Goal: Task Accomplishment & Management: Manage account settings

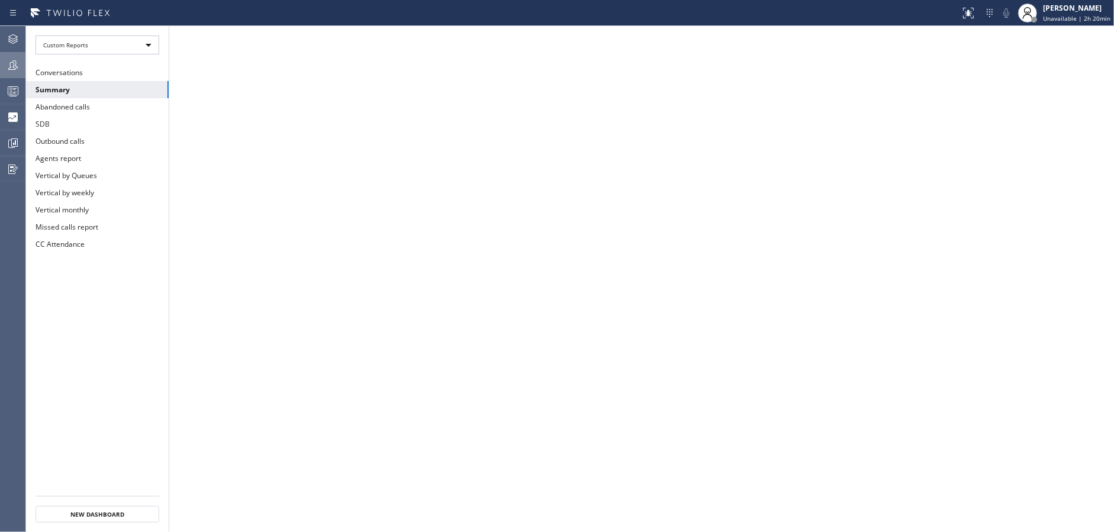
click at [5, 67] on div at bounding box center [13, 65] width 26 height 14
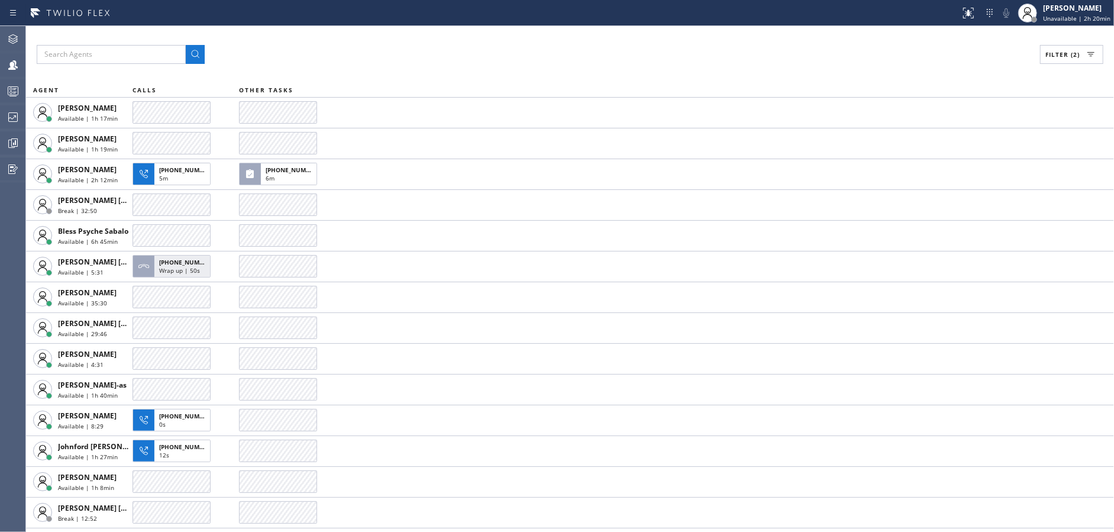
click at [1075, 56] on span "Filter (2)" at bounding box center [1063, 54] width 34 height 8
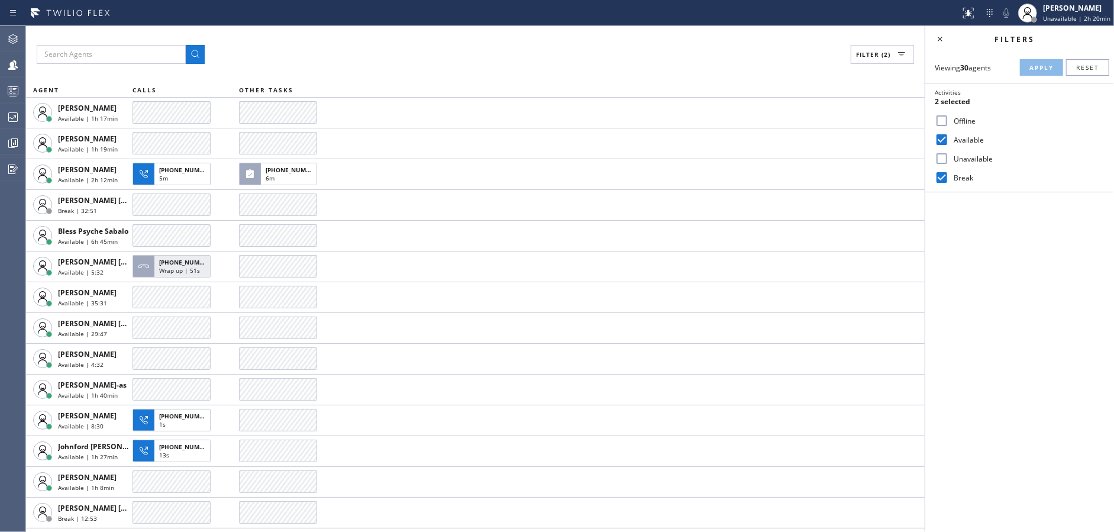
click at [945, 162] on input "Unavailable" at bounding box center [942, 158] width 14 height 14
checkbox input "true"
click at [325, 72] on div "Filter (2) AGENT CALLS OTHER TASKS [PERSON_NAME] Available | 1h 17min [PERSON_N…" at bounding box center [475, 279] width 899 height 506
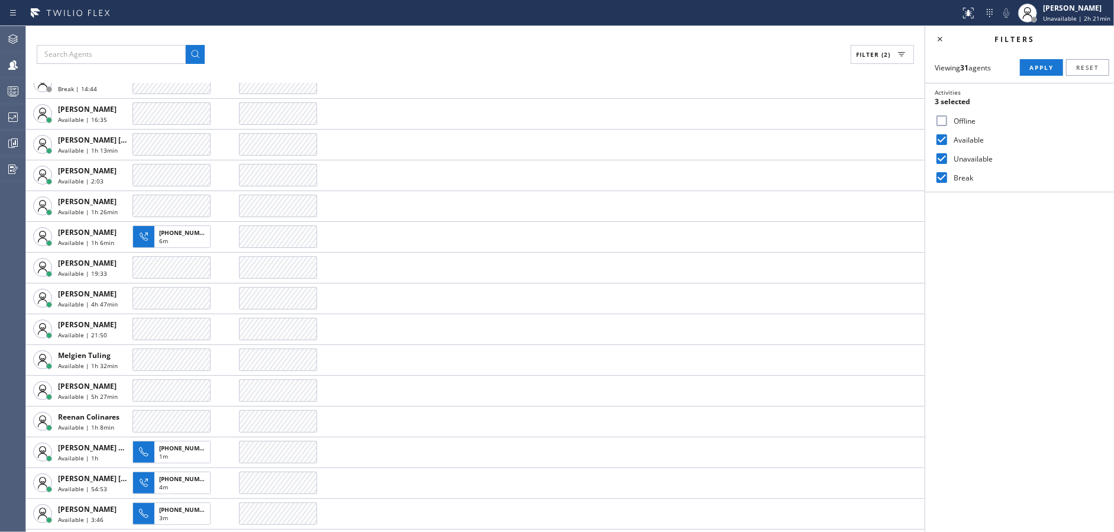
scroll to position [547, 0]
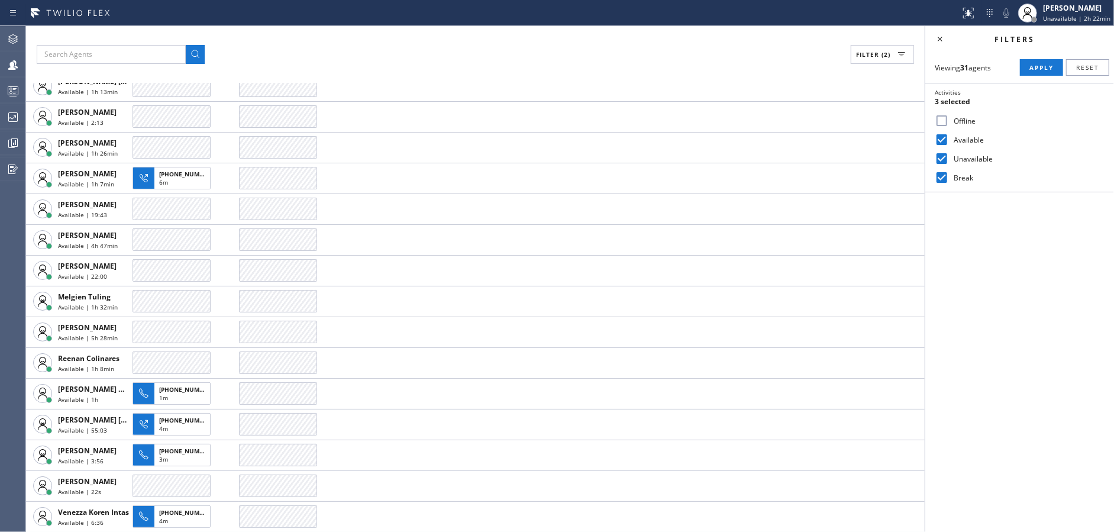
click at [382, 45] on div "Filter (2)" at bounding box center [476, 54] width 878 height 19
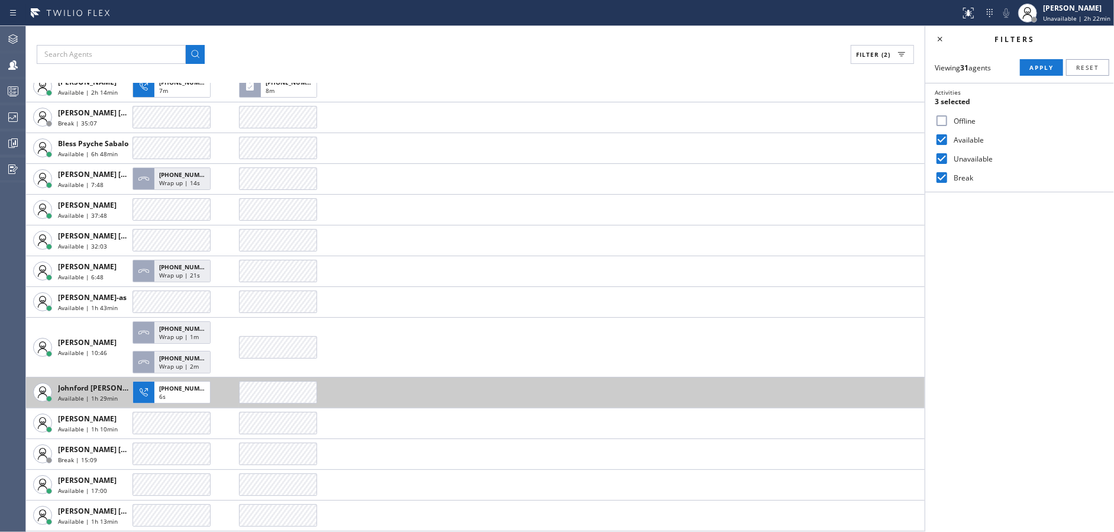
scroll to position [178, 0]
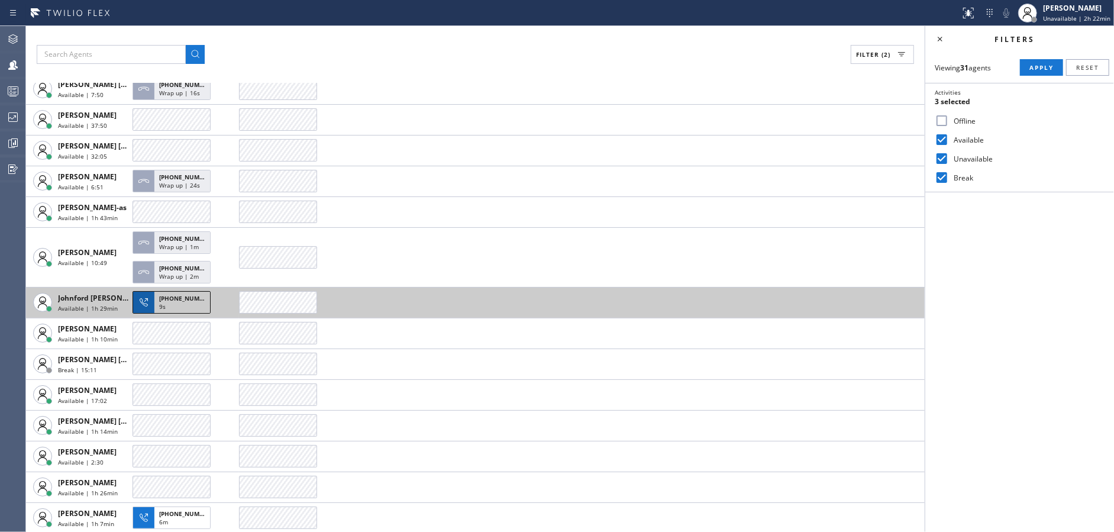
click at [188, 302] on div "9s" at bounding box center [182, 307] width 46 height 11
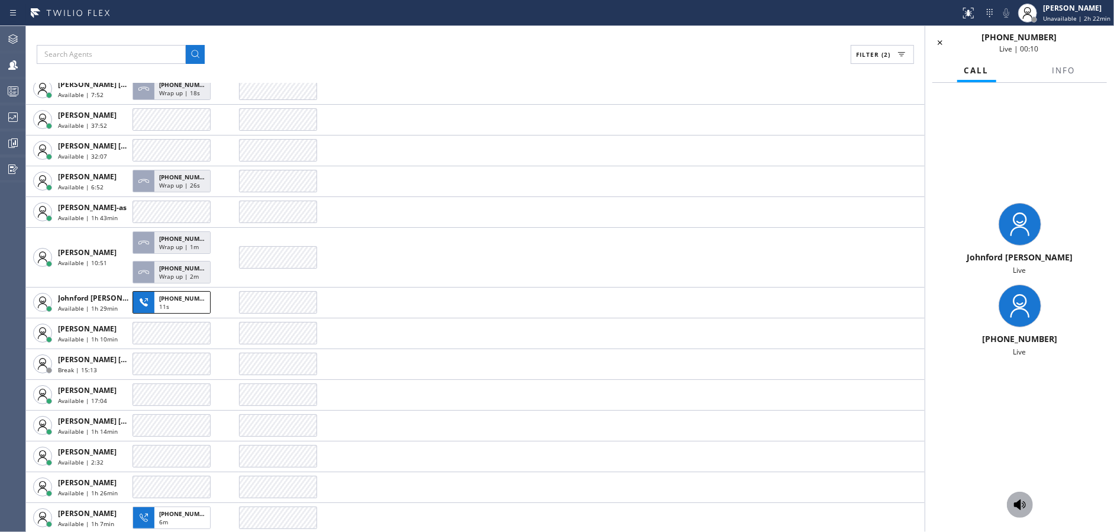
click at [1023, 508] on icon at bounding box center [1020, 505] width 14 height 14
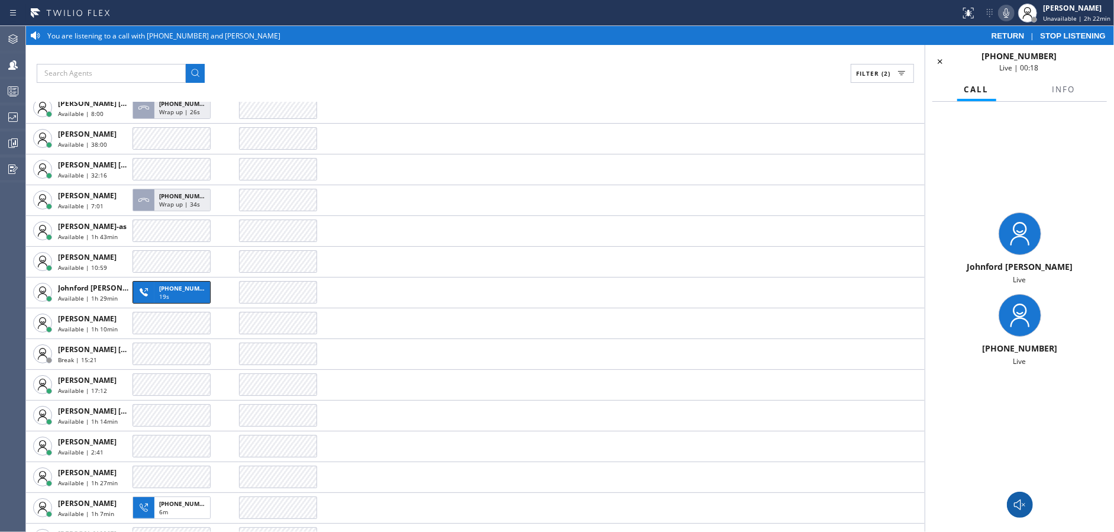
click at [1008, 12] on icon at bounding box center [1006, 13] width 14 height 14
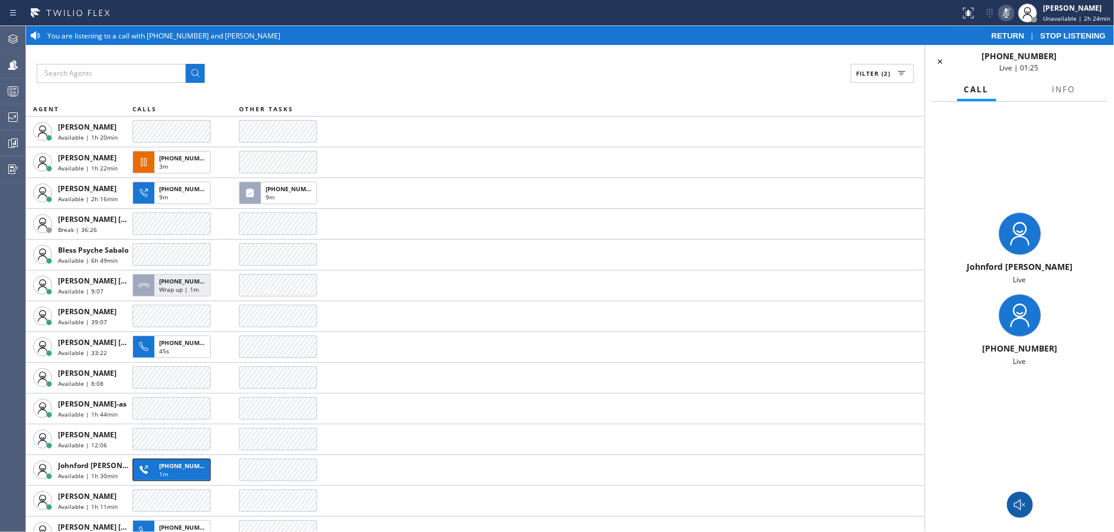
click at [1020, 502] on icon at bounding box center [1020, 505] width 14 height 14
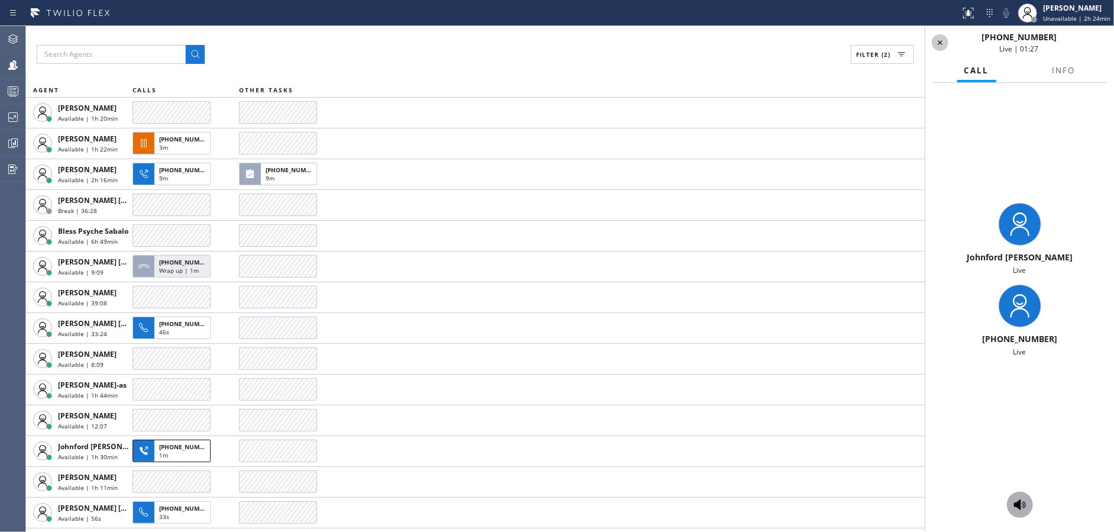
click at [936, 40] on icon at bounding box center [940, 43] width 14 height 14
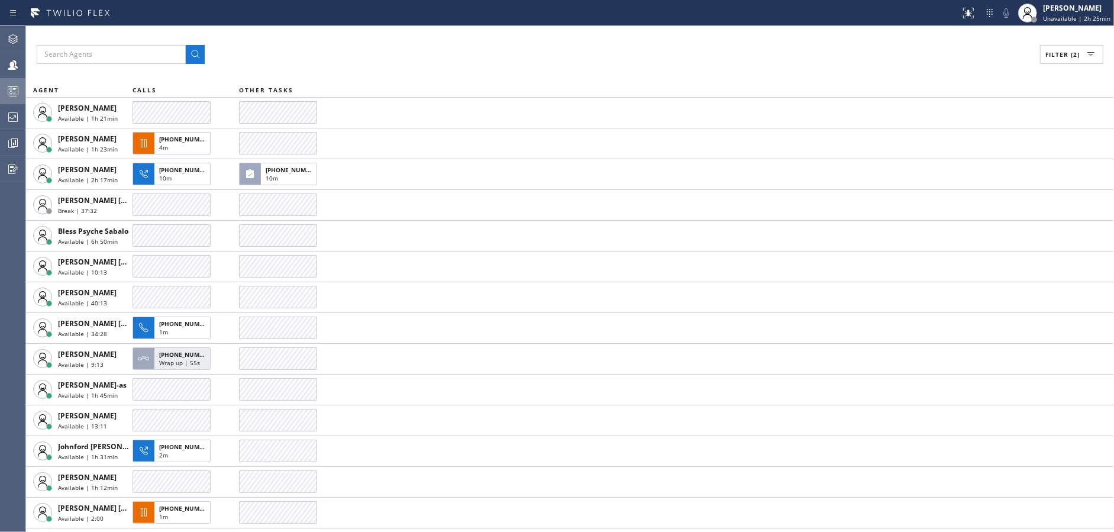
click at [1, 80] on div at bounding box center [13, 91] width 26 height 24
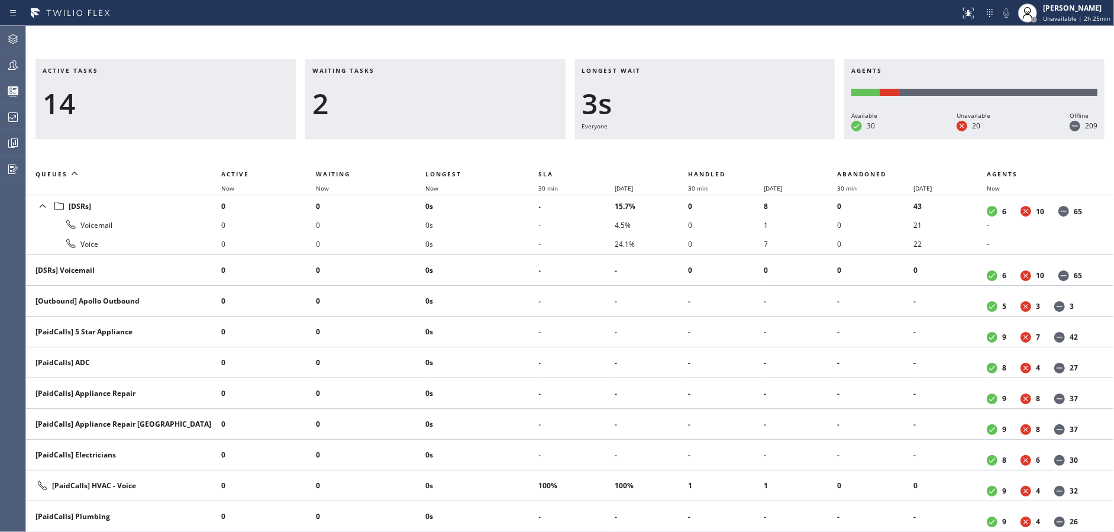
click at [217, 95] on div "14" at bounding box center [166, 103] width 246 height 34
click at [0, 60] on div at bounding box center [13, 65] width 26 height 14
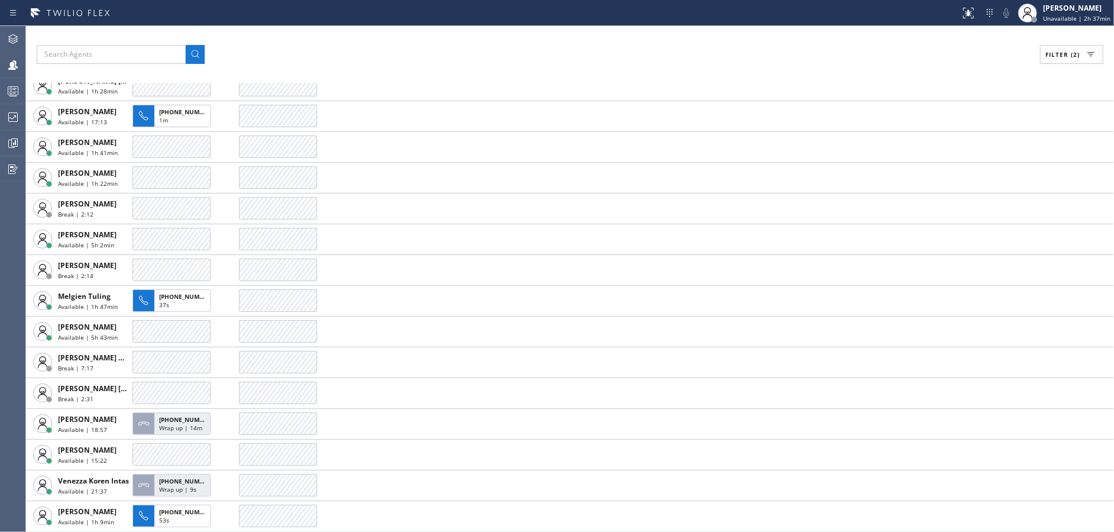
scroll to position [519, 0]
click at [1062, 61] on button "Filter (2)" at bounding box center [1071, 54] width 63 height 19
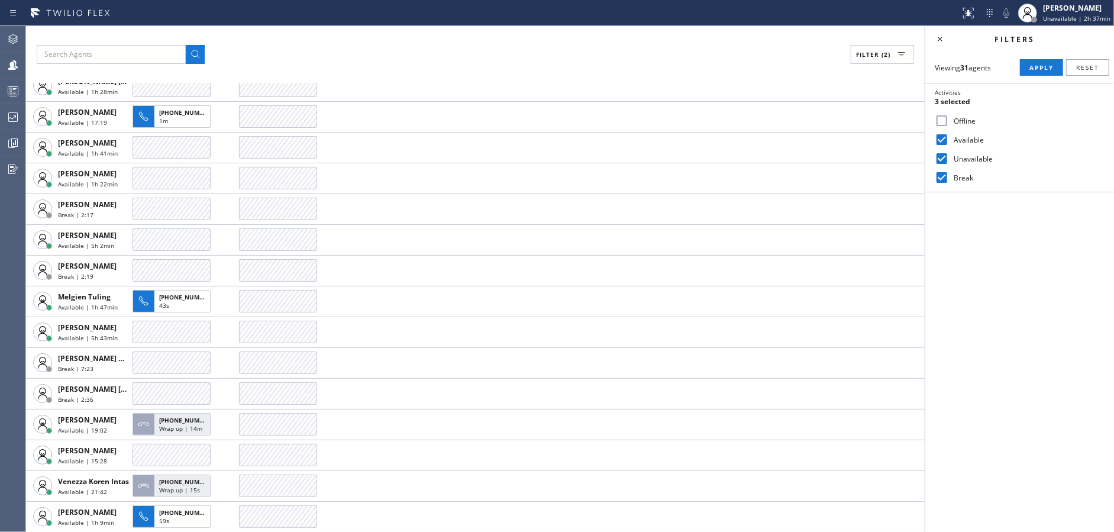
click at [944, 177] on input "Break" at bounding box center [942, 177] width 14 height 14
checkbox input "false"
click at [941, 164] on input "Unavailable" at bounding box center [942, 158] width 14 height 14
checkbox input "false"
click at [1047, 57] on div "Viewing 31 agents Apply Reset Activities Available only Offline Available Unava…" at bounding box center [1020, 122] width 189 height 140
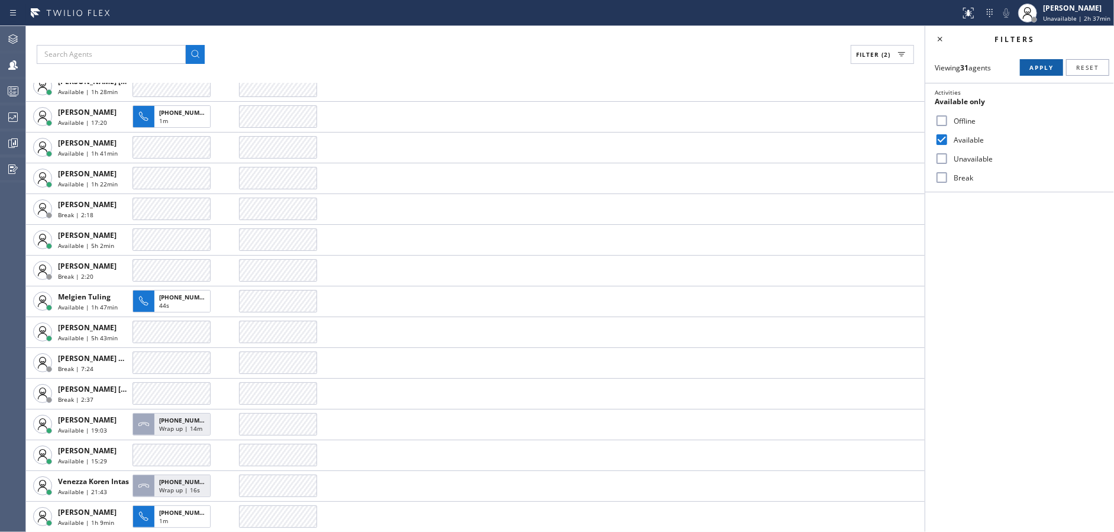
click at [1046, 69] on span "Apply" at bounding box center [1042, 67] width 24 height 8
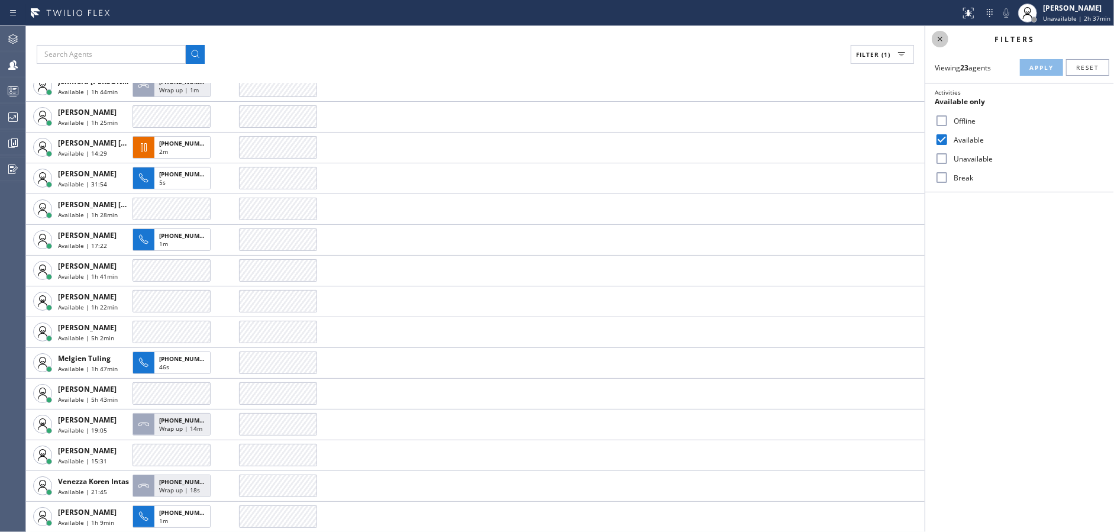
click at [939, 36] on icon at bounding box center [940, 39] width 14 height 14
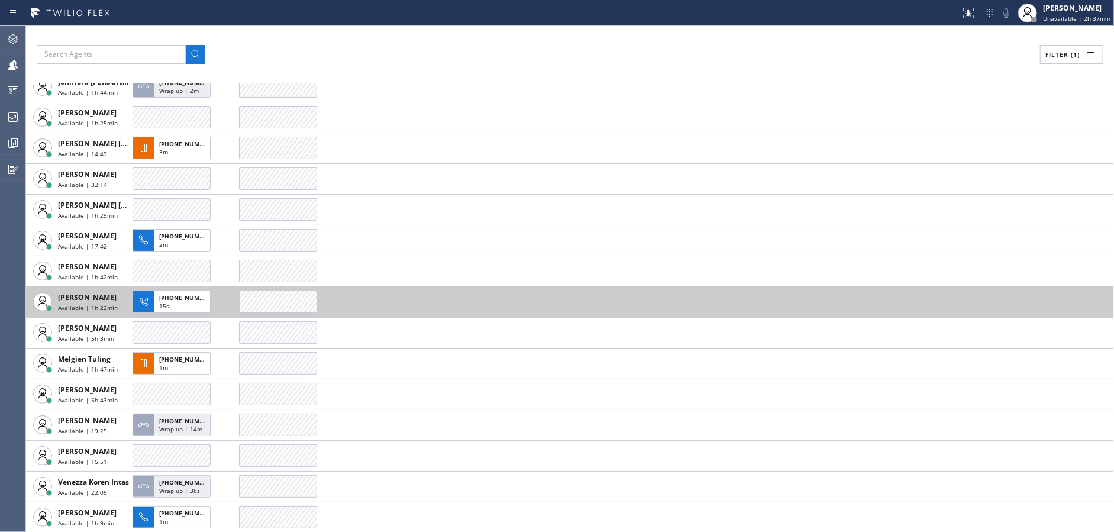
scroll to position [241, 0]
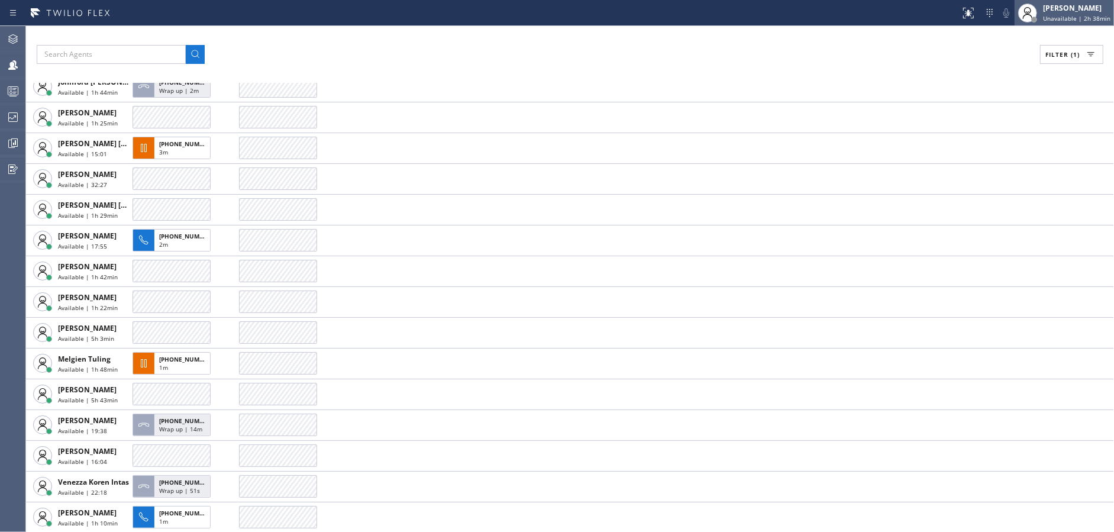
click at [1071, 9] on div "[PERSON_NAME]" at bounding box center [1076, 8] width 67 height 10
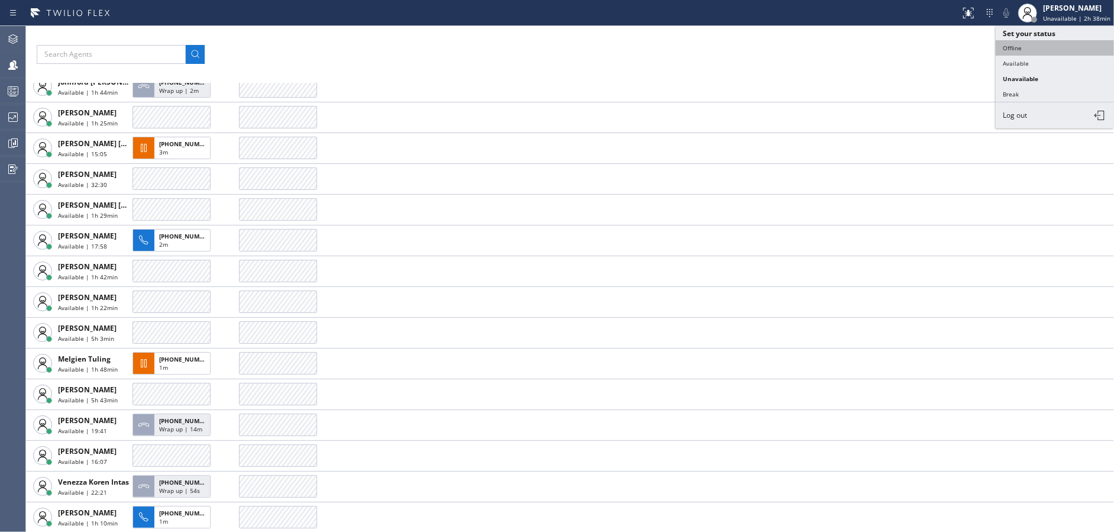
click at [1034, 50] on button "Offline" at bounding box center [1055, 47] width 118 height 15
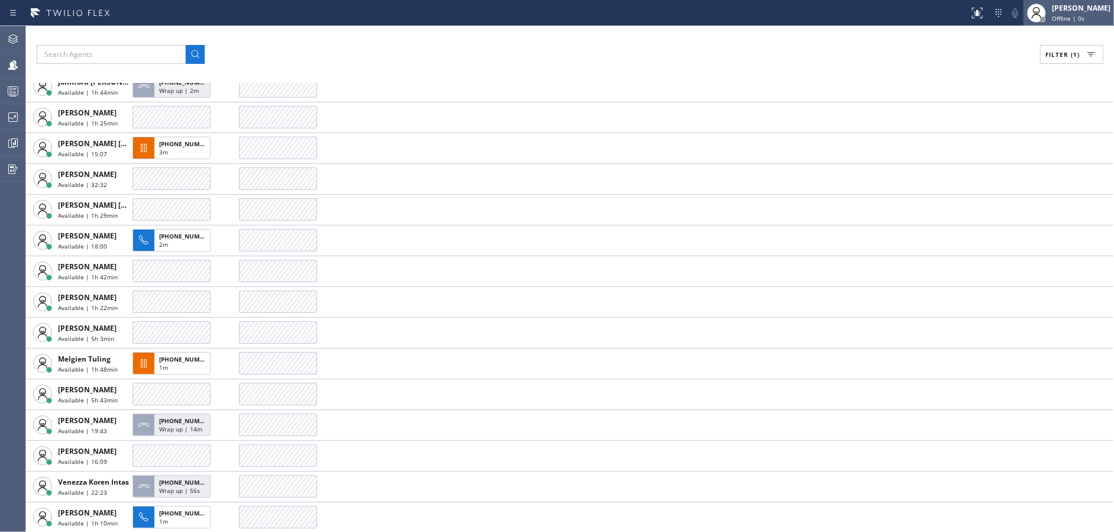
click at [1072, 4] on div "[PERSON_NAME]" at bounding box center [1081, 8] width 59 height 10
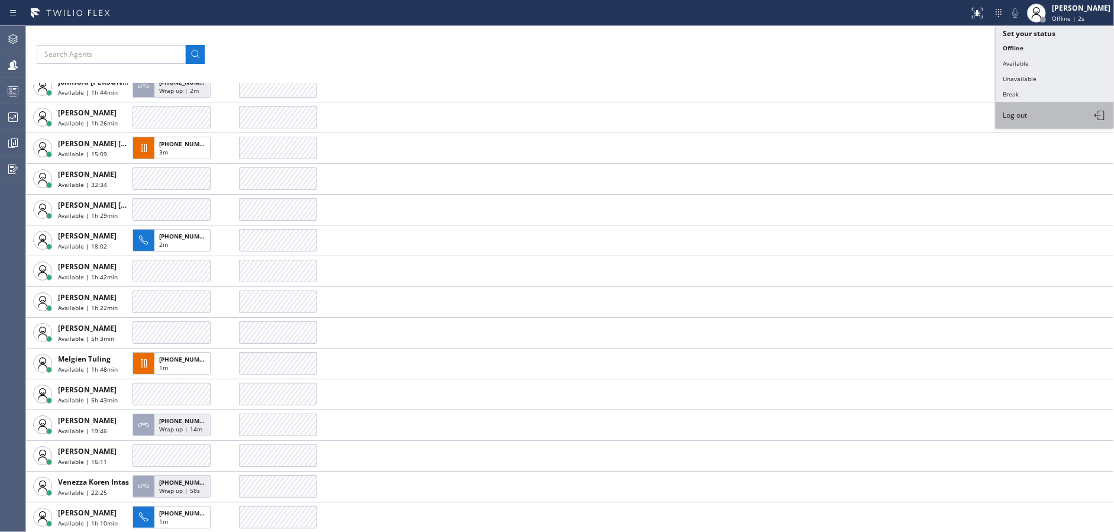
click at [1044, 119] on button "Log out" at bounding box center [1055, 115] width 118 height 26
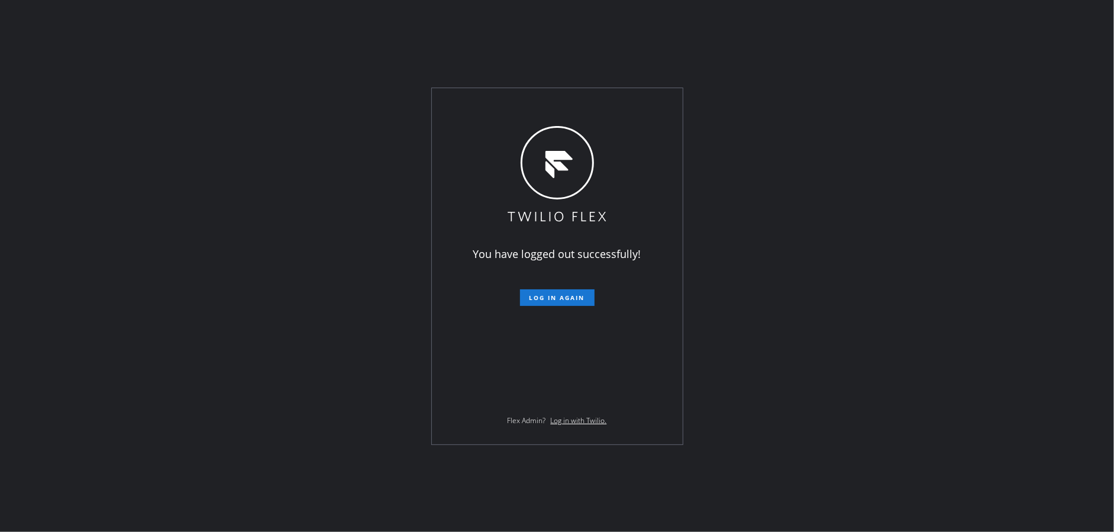
drag, startPoint x: 314, startPoint y: 150, endPoint x: 327, endPoint y: 147, distance: 12.7
click at [314, 150] on div "You have logged out successfully! Log in again Flex Admin? Log in with Twilio." at bounding box center [557, 266] width 1114 height 532
